Goal: Transaction & Acquisition: Purchase product/service

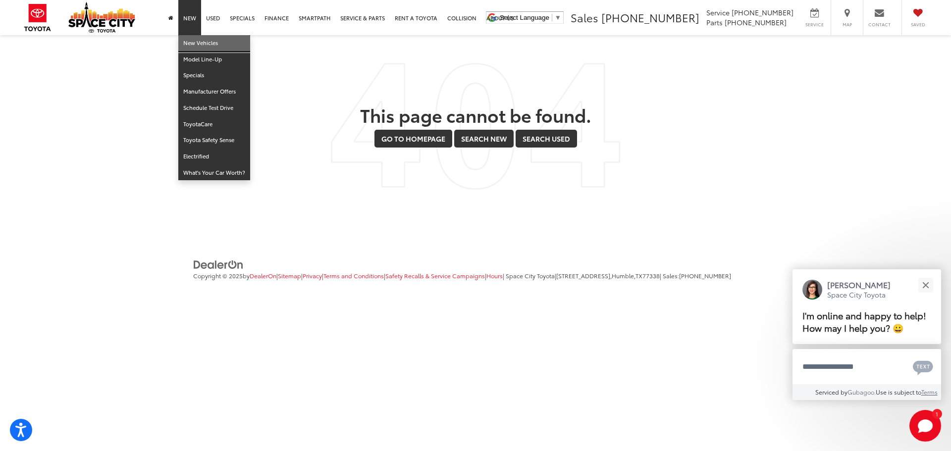
click at [203, 43] on link "New Vehicles" at bounding box center [214, 43] width 72 height 16
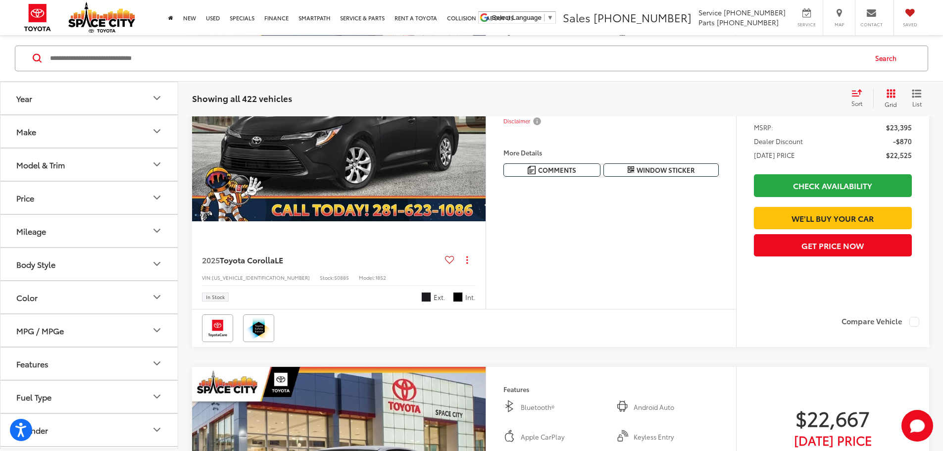
scroll to position [99, 0]
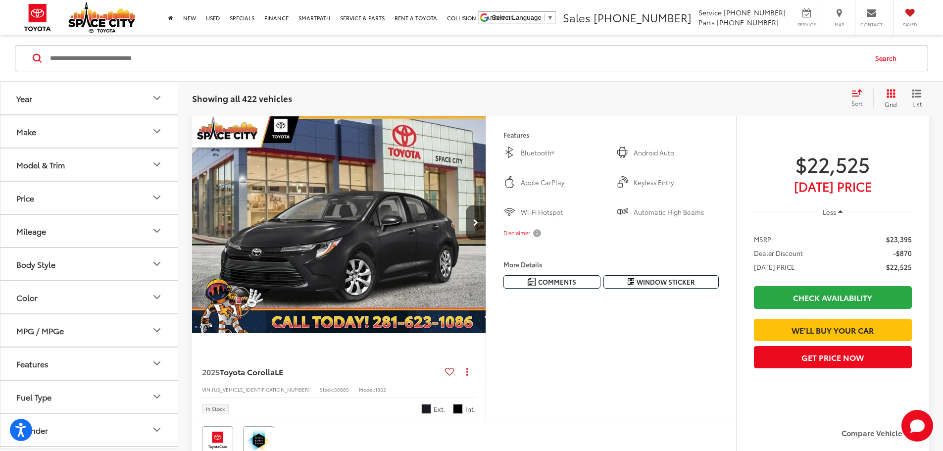
click at [157, 167] on icon "Model & Trim" at bounding box center [157, 164] width 12 height 12
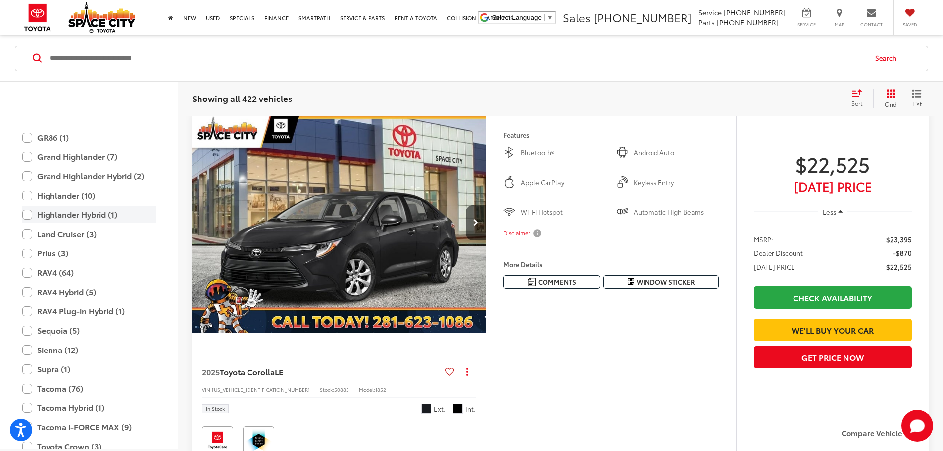
scroll to position [341, 0]
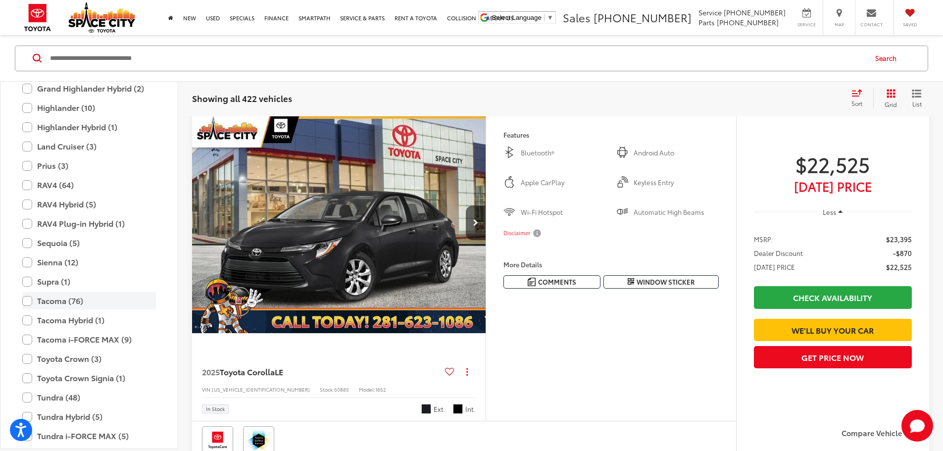
click at [27, 303] on label "Tacoma (76)" at bounding box center [89, 300] width 134 height 17
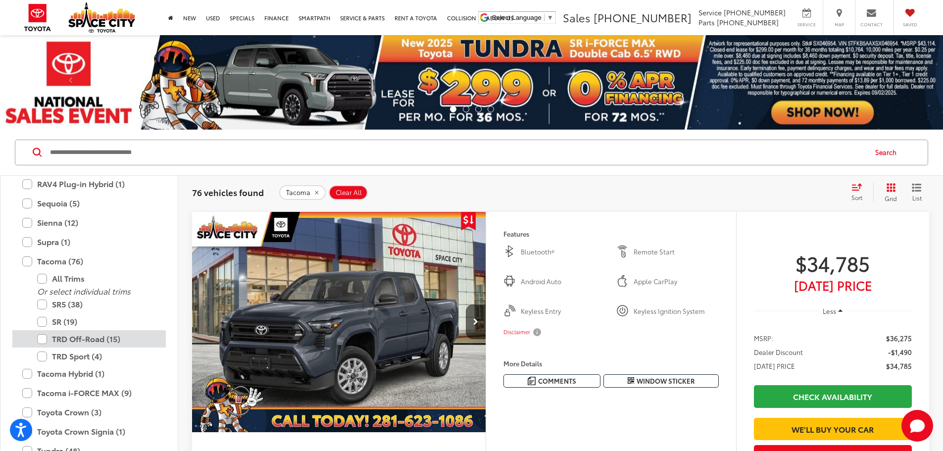
scroll to position [489, 0]
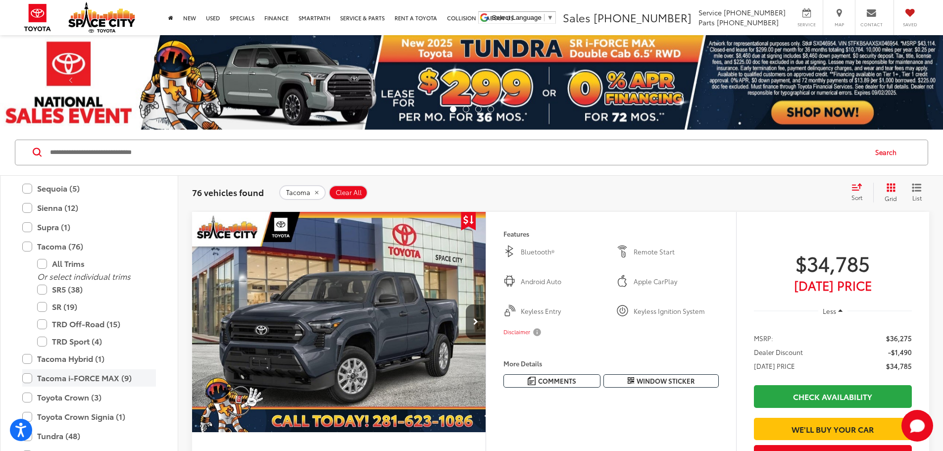
click at [26, 380] on label "Tacoma i-FORCE MAX (9)" at bounding box center [89, 377] width 134 height 17
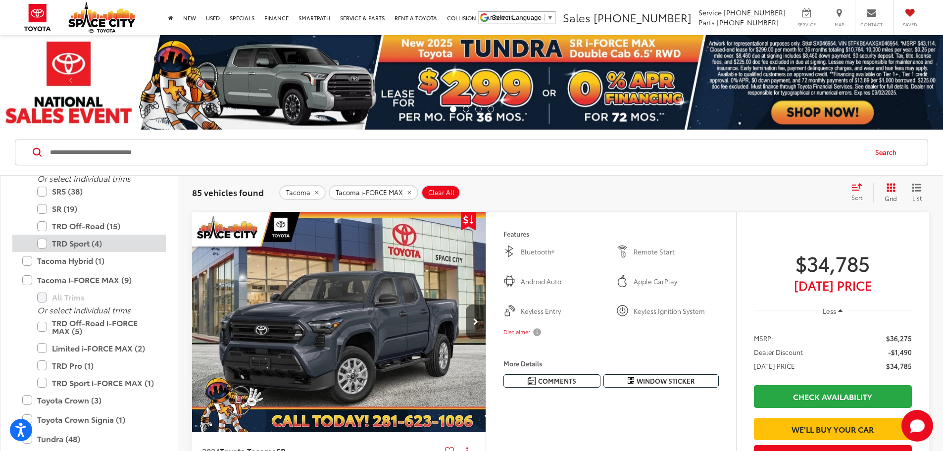
scroll to position [588, 0]
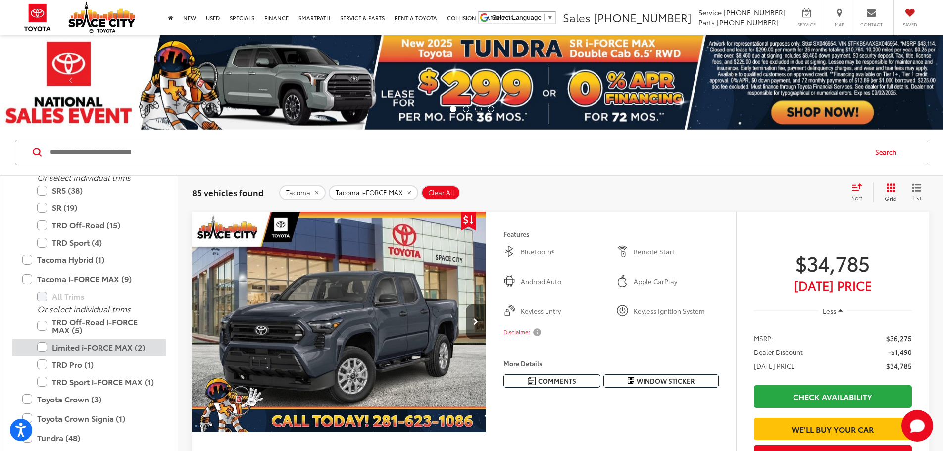
click at [46, 350] on label "Limited i-FORCE MAX (2)" at bounding box center [96, 347] width 119 height 17
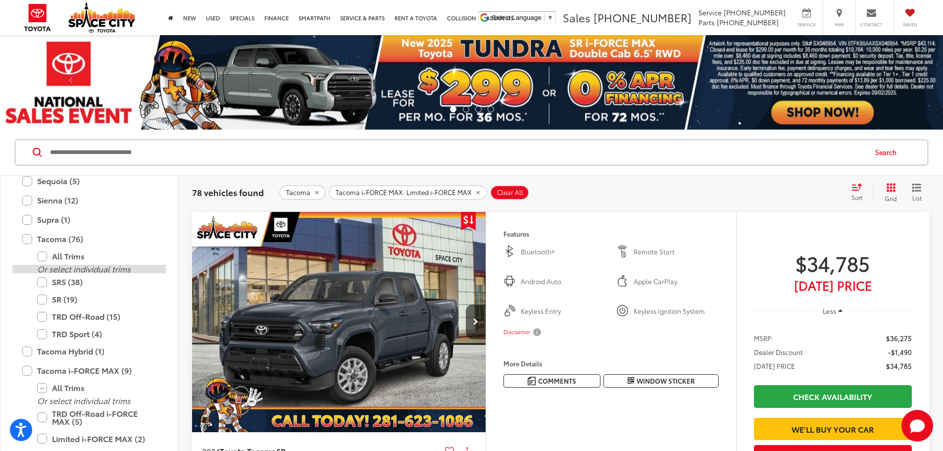
scroll to position [489, 0]
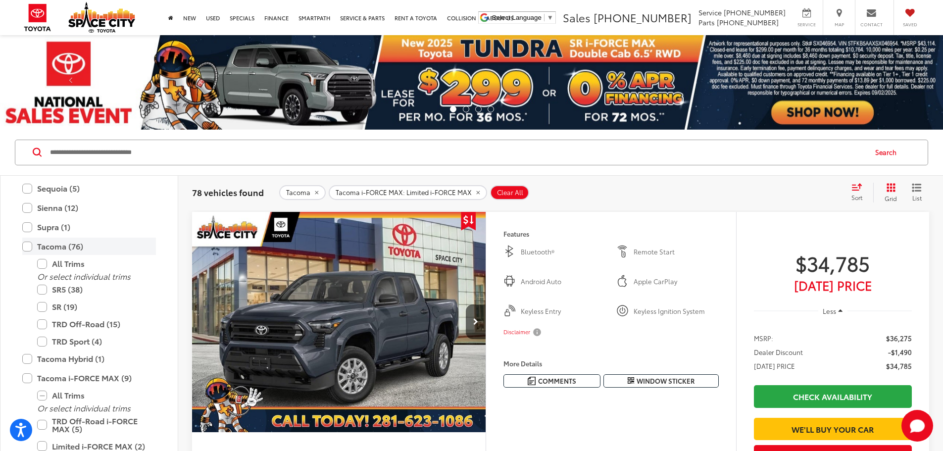
click at [29, 245] on label "Tacoma (76)" at bounding box center [89, 246] width 134 height 17
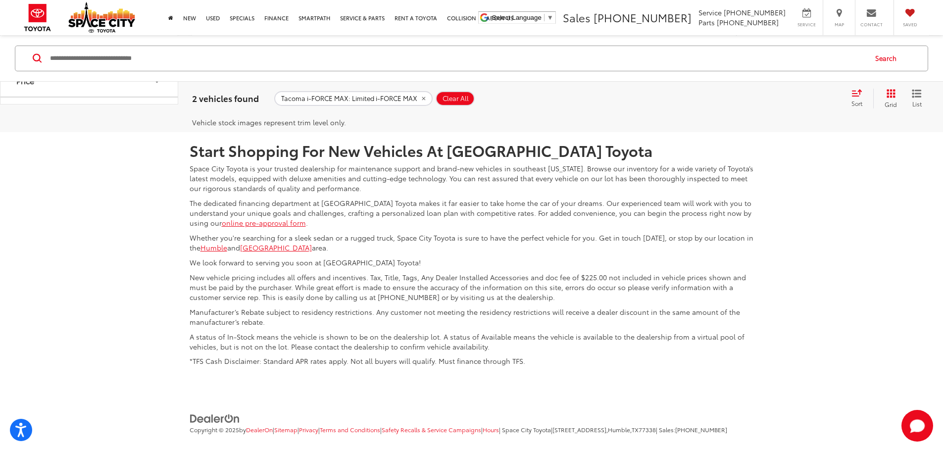
scroll to position [941, 0]
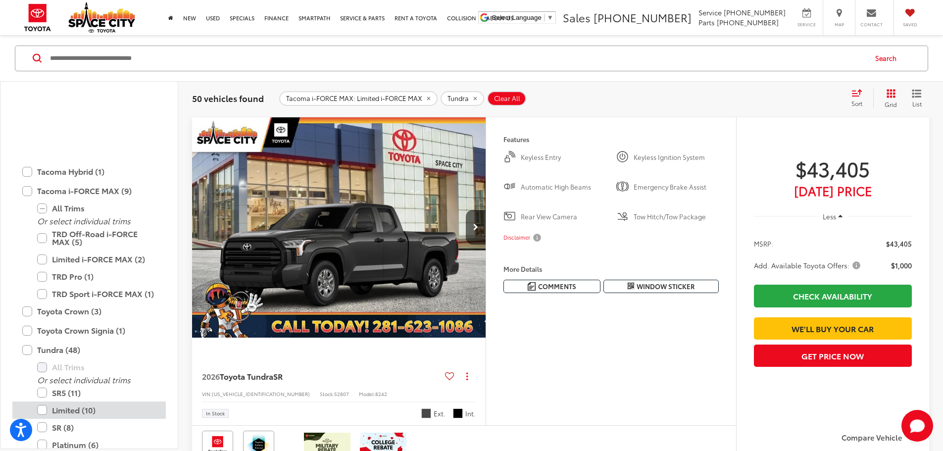
scroll to position [638, 0]
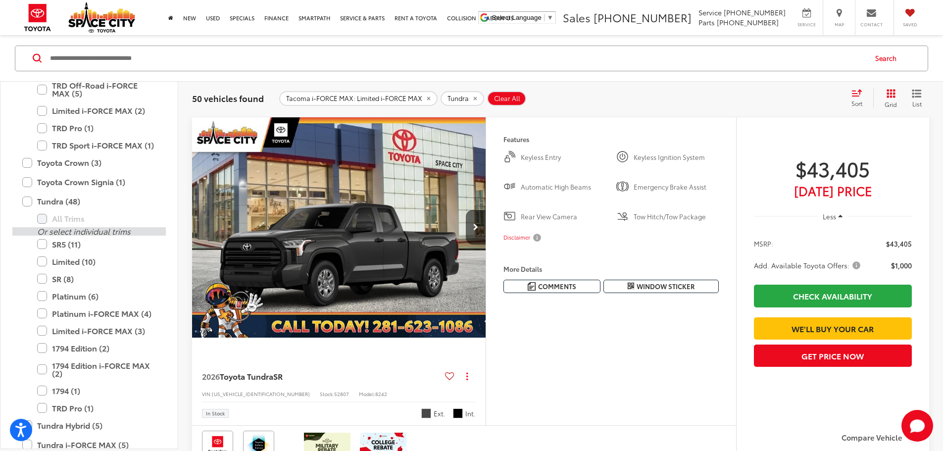
click at [45, 261] on label "Limited (10)" at bounding box center [96, 260] width 119 height 17
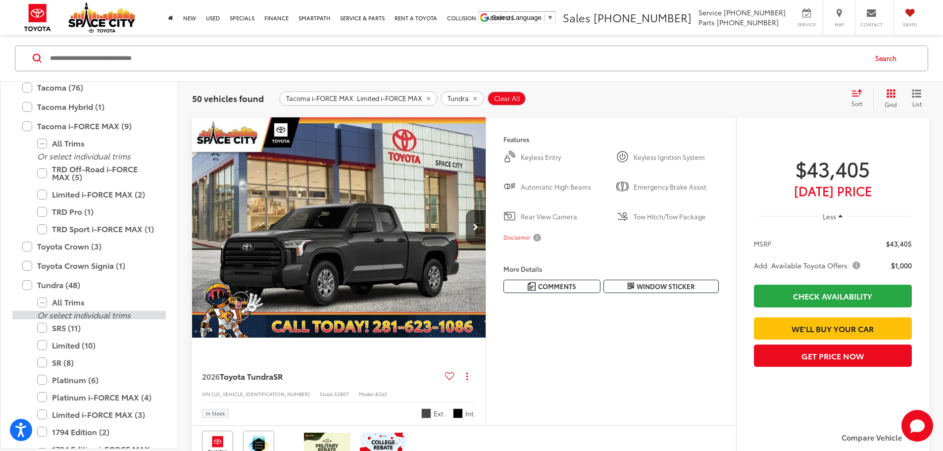
scroll to position [539, 0]
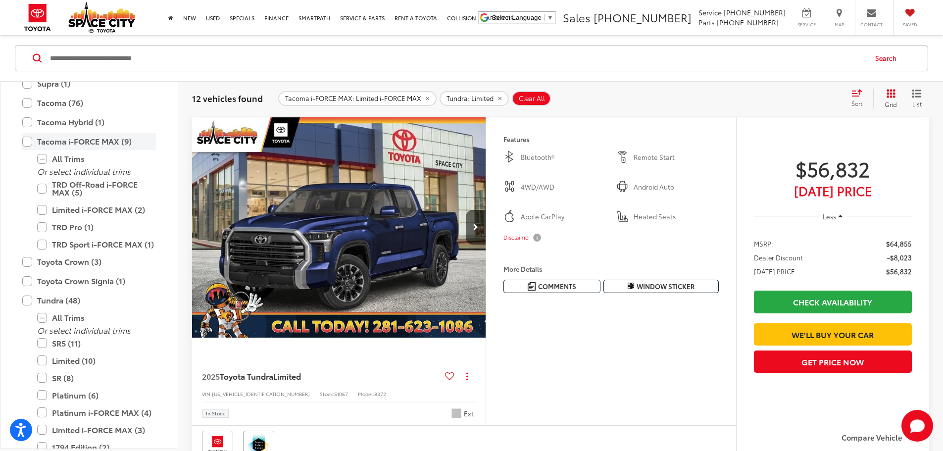
click at [26, 142] on label "Tacoma i-FORCE MAX (9)" at bounding box center [89, 141] width 134 height 17
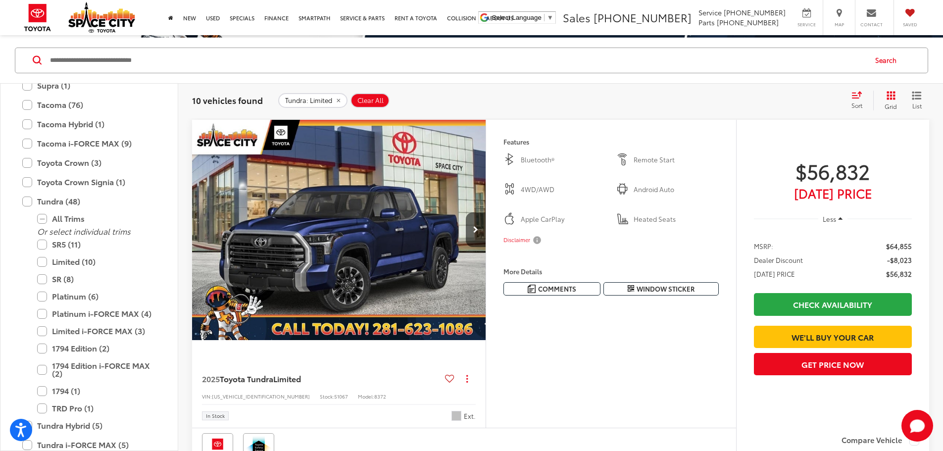
scroll to position [99, 0]
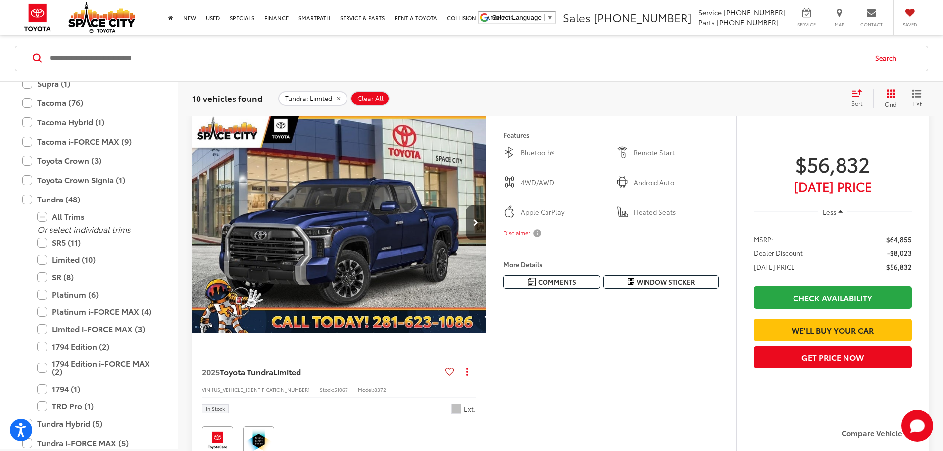
click at [0, 0] on button "More..." at bounding box center [0, 0] width 0 height 0
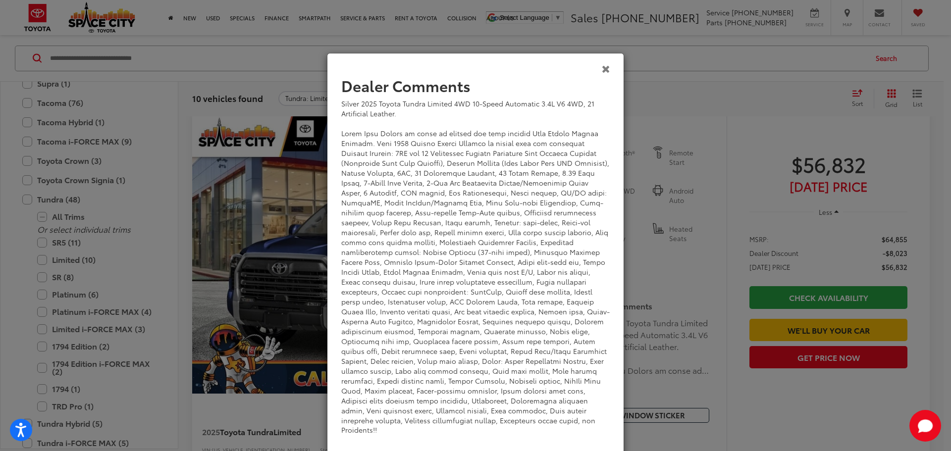
click at [602, 67] on icon "Close" at bounding box center [606, 68] width 8 height 10
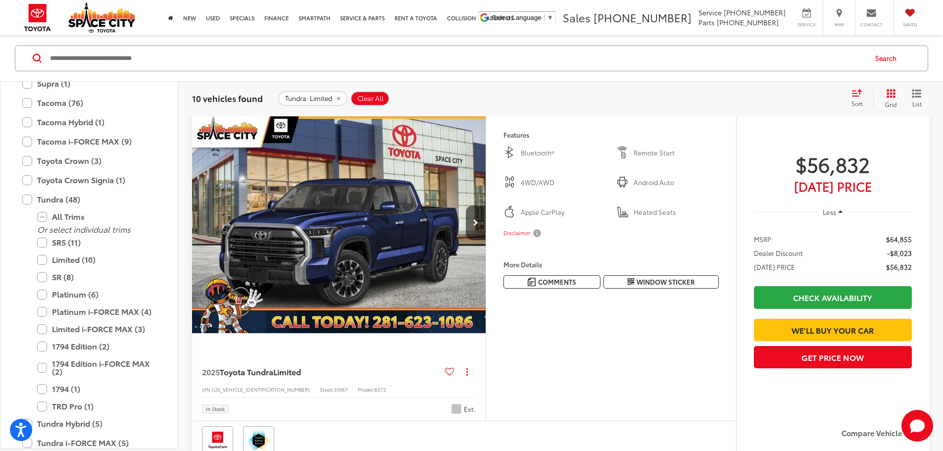
click at [0, 0] on button "More..." at bounding box center [0, 0] width 0 height 0
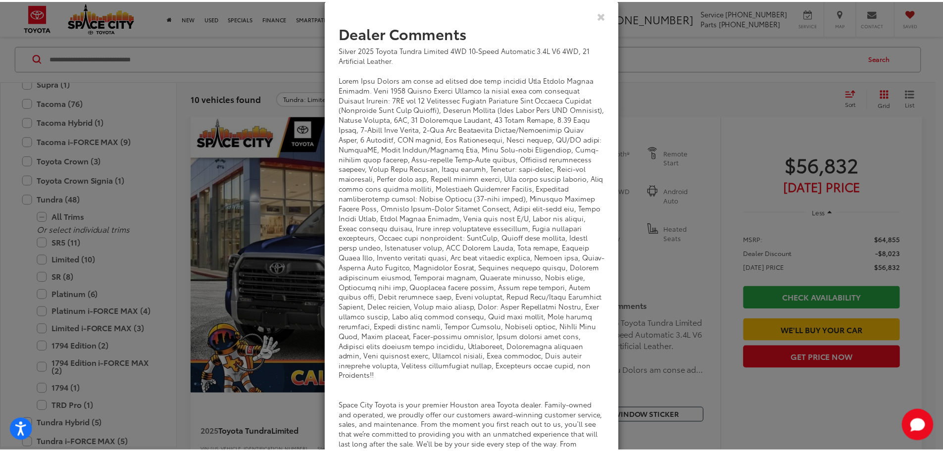
scroll to position [0, 0]
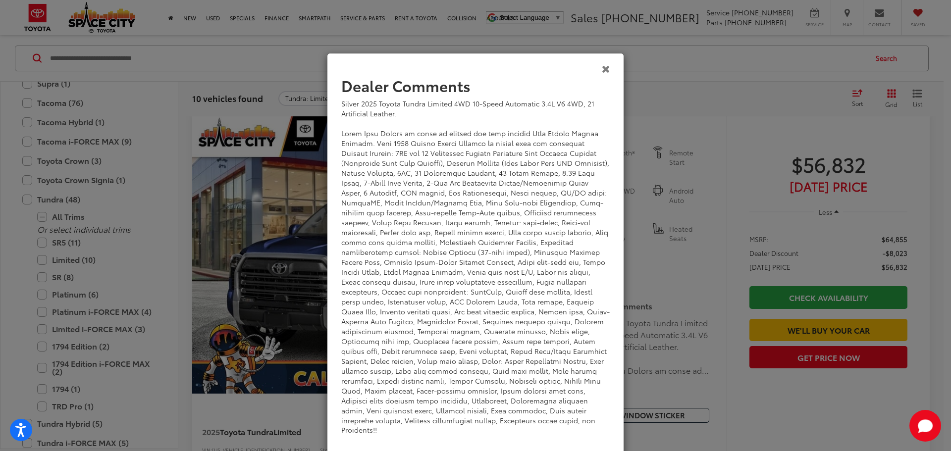
click at [602, 68] on icon "Close" at bounding box center [606, 68] width 8 height 10
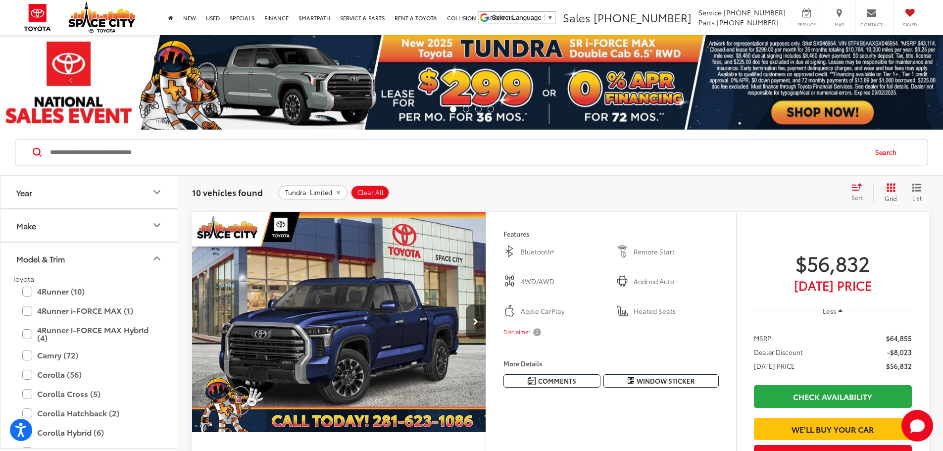
click at [151, 191] on icon "Year" at bounding box center [157, 192] width 12 height 12
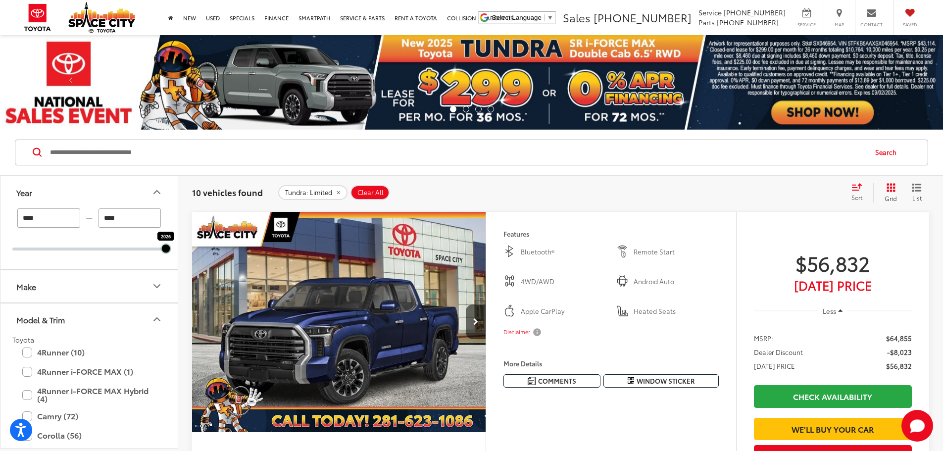
drag, startPoint x: 13, startPoint y: 247, endPoint x: 135, endPoint y: 229, distance: 122.5
click at [135, 229] on div "**** — **** 2026 2026" at bounding box center [88, 229] width 153 height 42
type input "****"
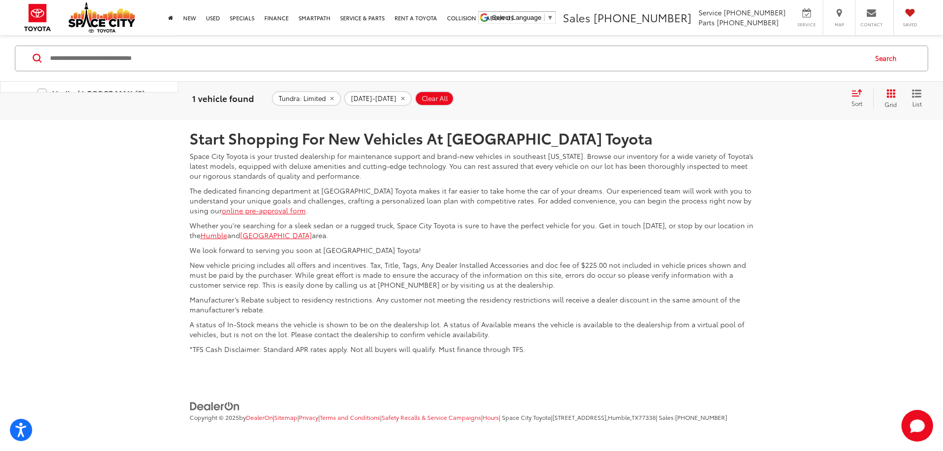
scroll to position [613, 0]
